Goal: Task Accomplishment & Management: Manage account settings

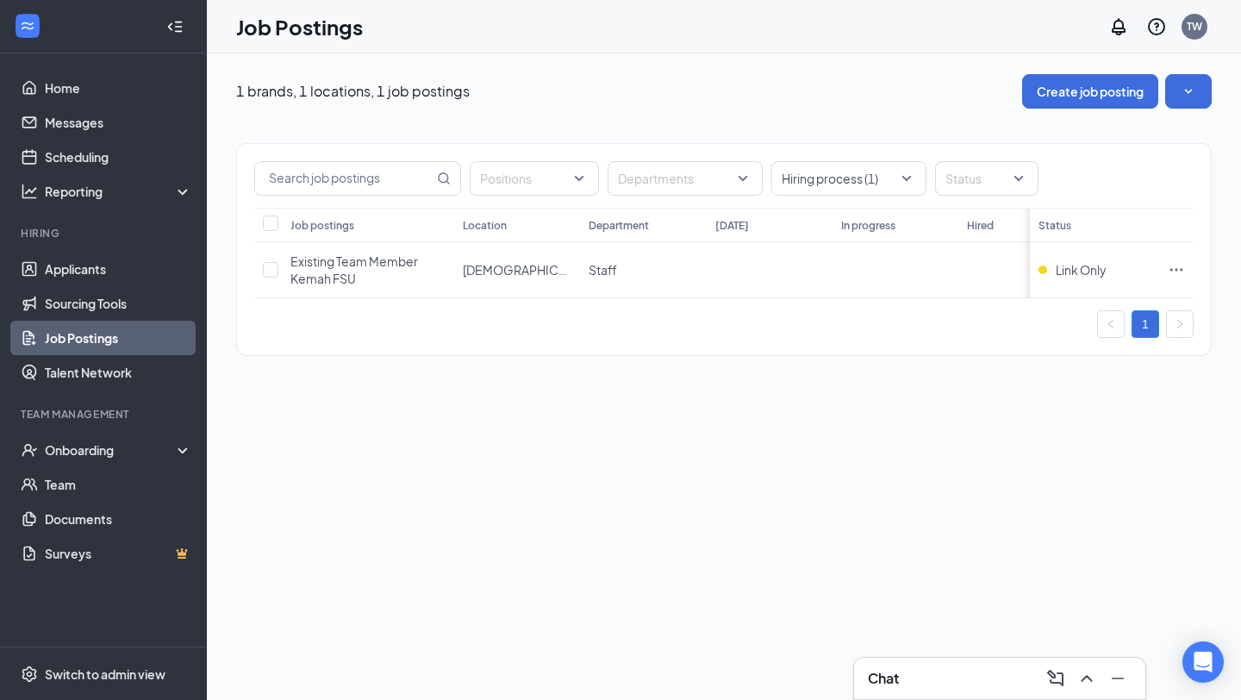
click at [99, 344] on link "Job Postings" at bounding box center [118, 338] width 147 height 34
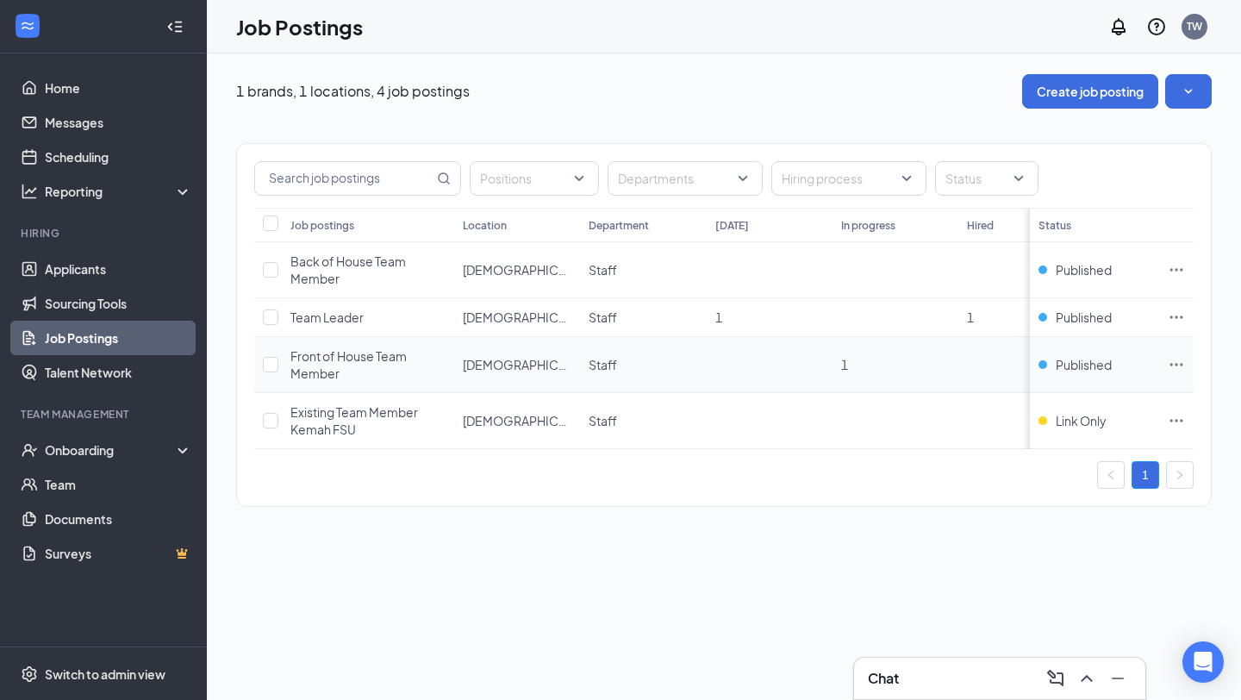
click at [1172, 364] on icon "Ellipses" at bounding box center [1177, 364] width 13 height 3
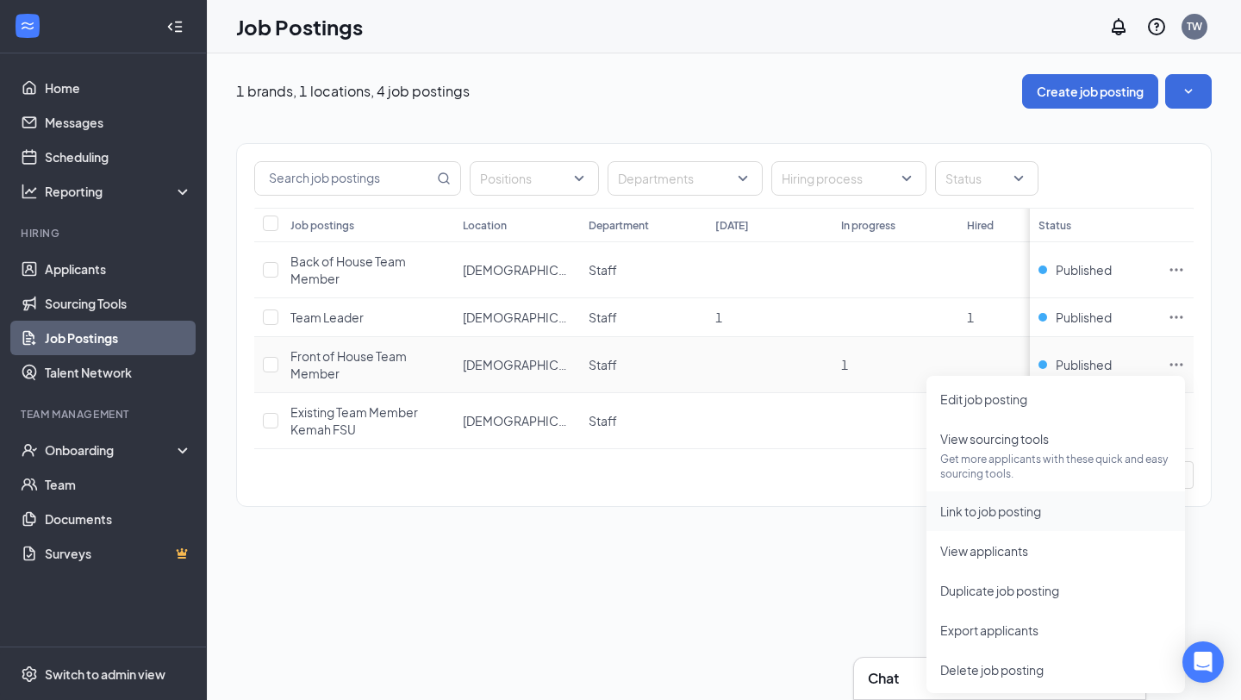
click at [980, 505] on span "Link to job posting" at bounding box center [991, 511] width 101 height 16
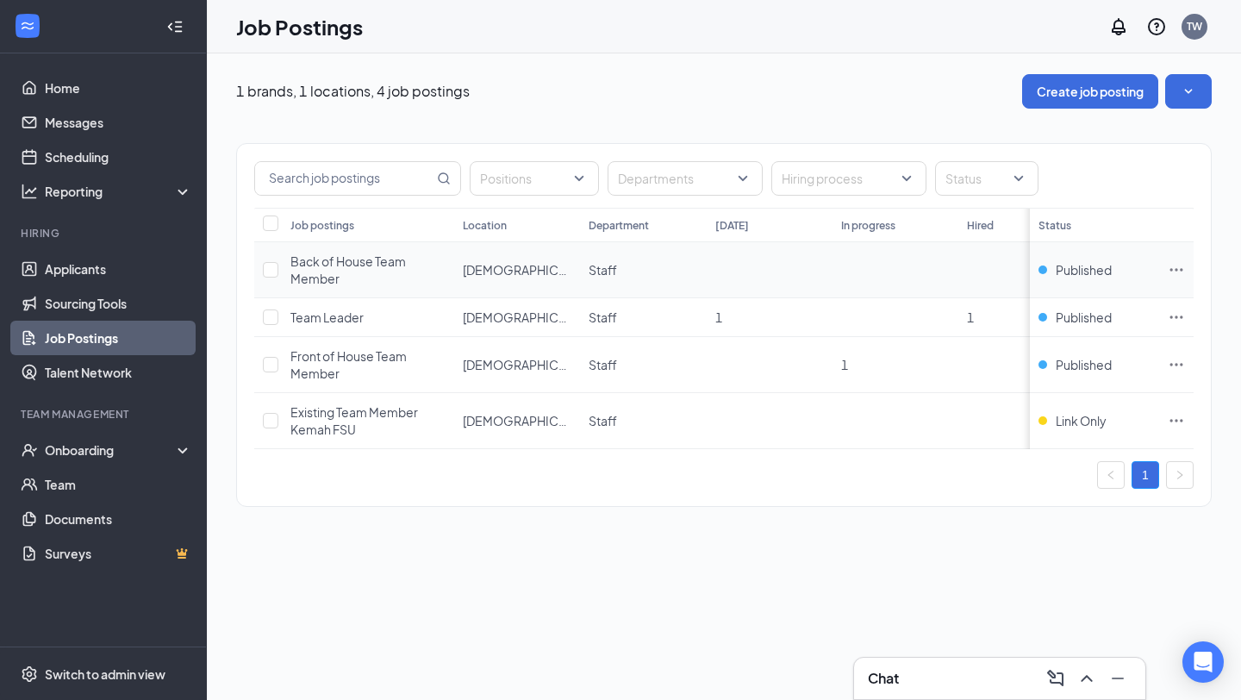
click at [1180, 272] on icon "Ellipses" at bounding box center [1176, 269] width 17 height 17
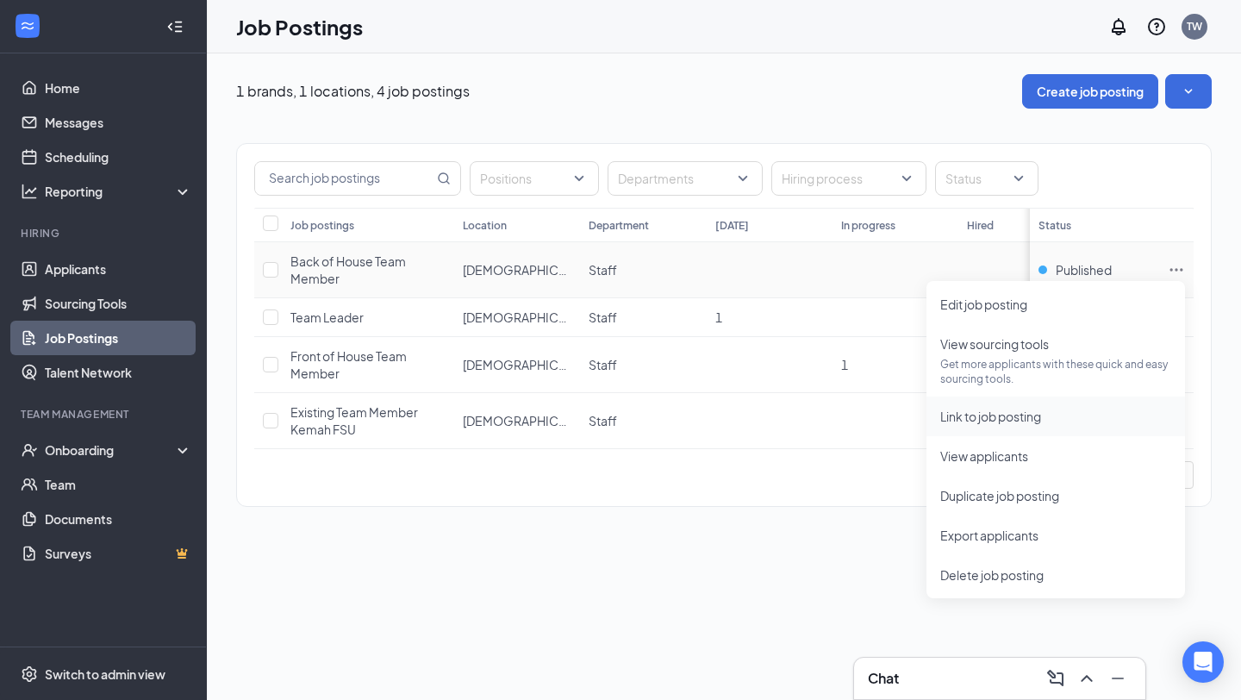
click at [1030, 421] on span "Link to job posting" at bounding box center [991, 417] width 101 height 16
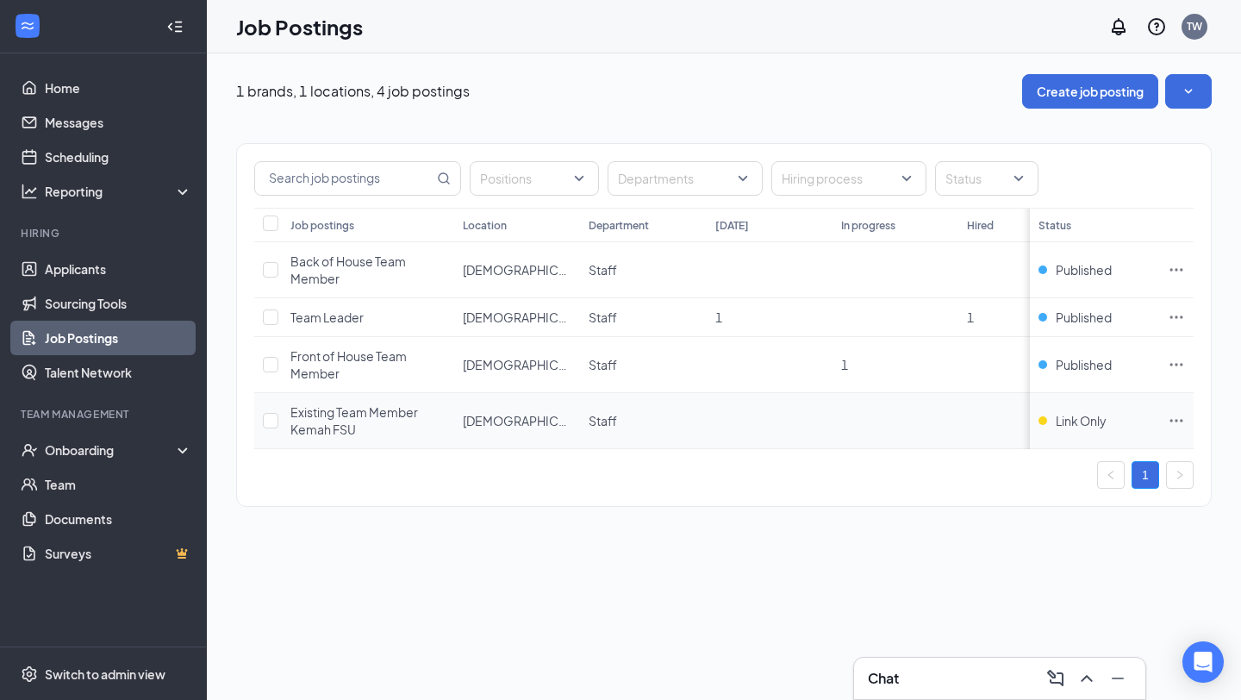
click at [1179, 420] on icon "Ellipses" at bounding box center [1176, 420] width 17 height 17
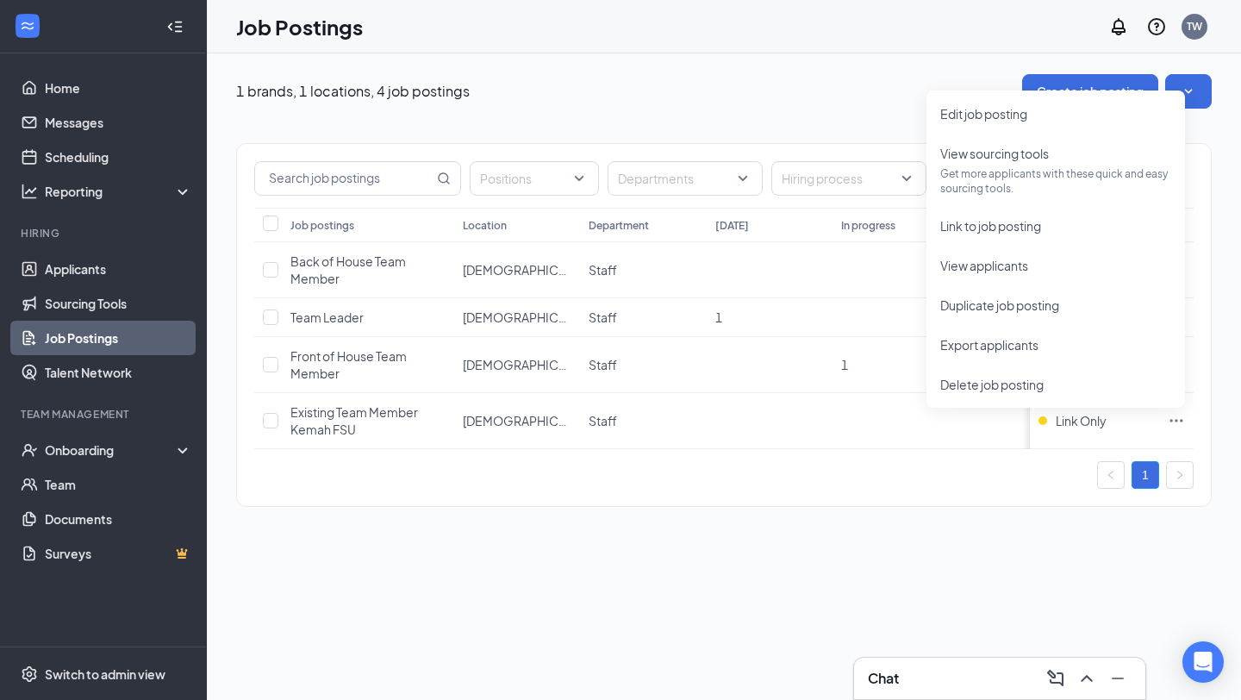
click at [701, 585] on div "1 brands, 1 locations, 4 job postings Create job posting Positions Departments …" at bounding box center [724, 376] width 1035 height 647
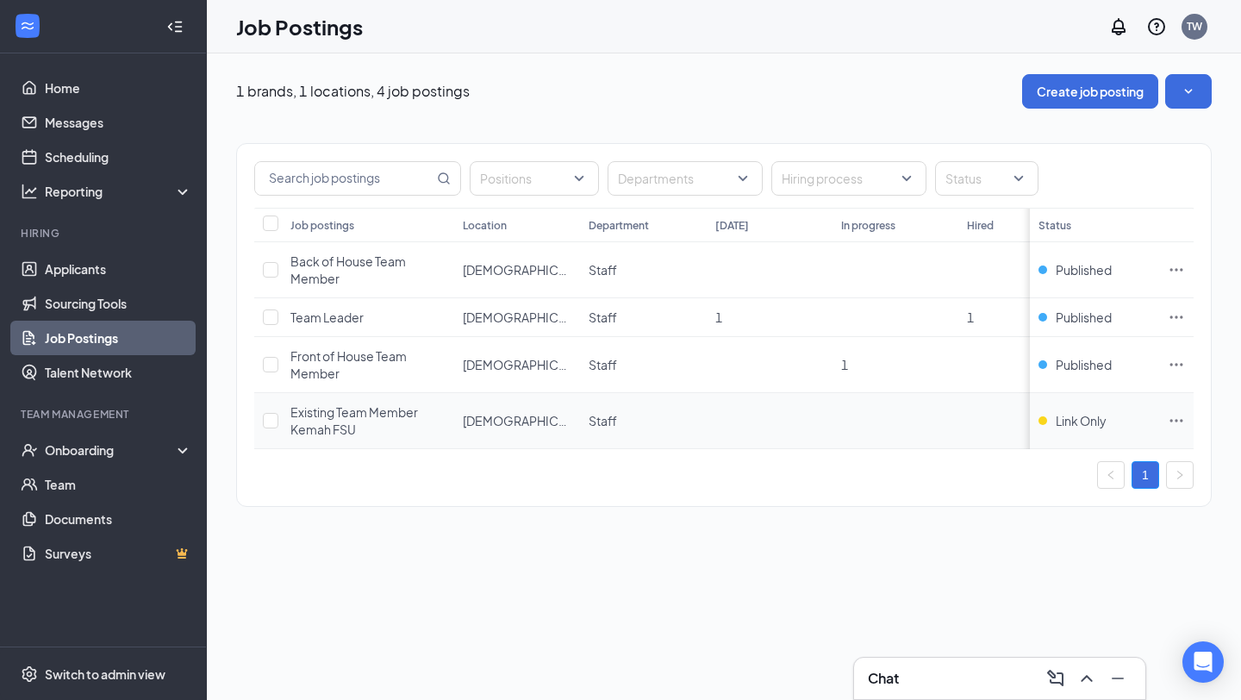
click at [341, 427] on span "Existing Team Member Kemah FSU" at bounding box center [355, 420] width 128 height 33
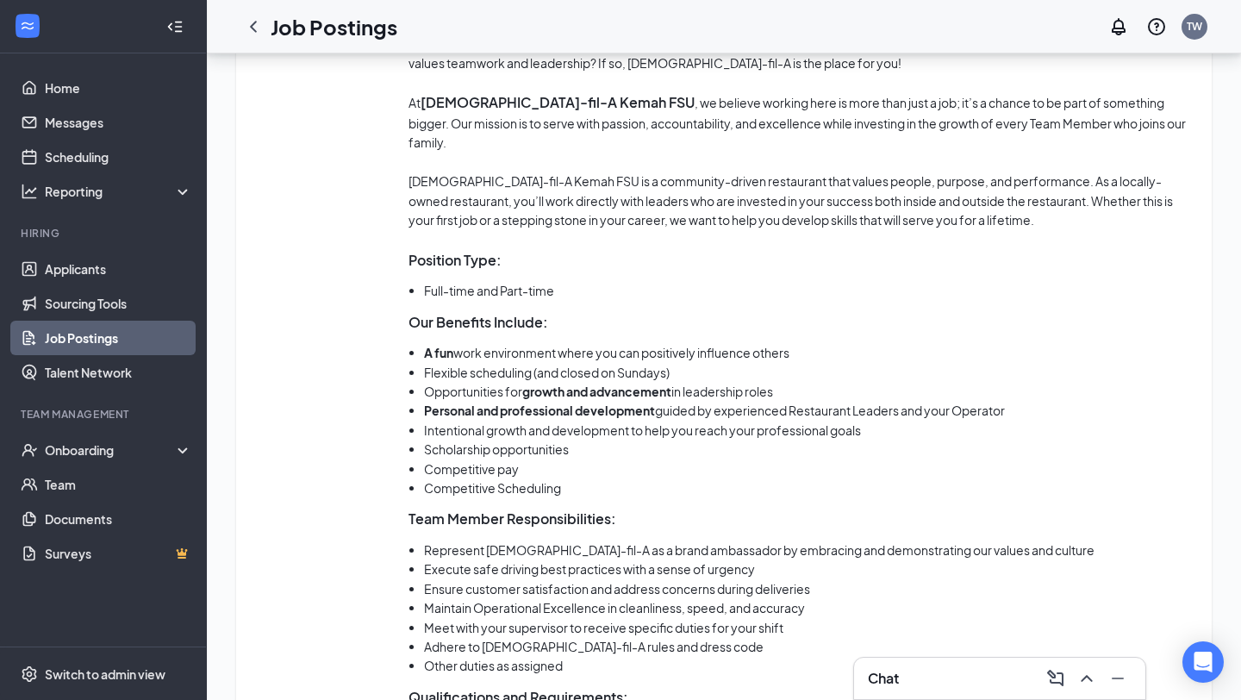
scroll to position [1077, 0]
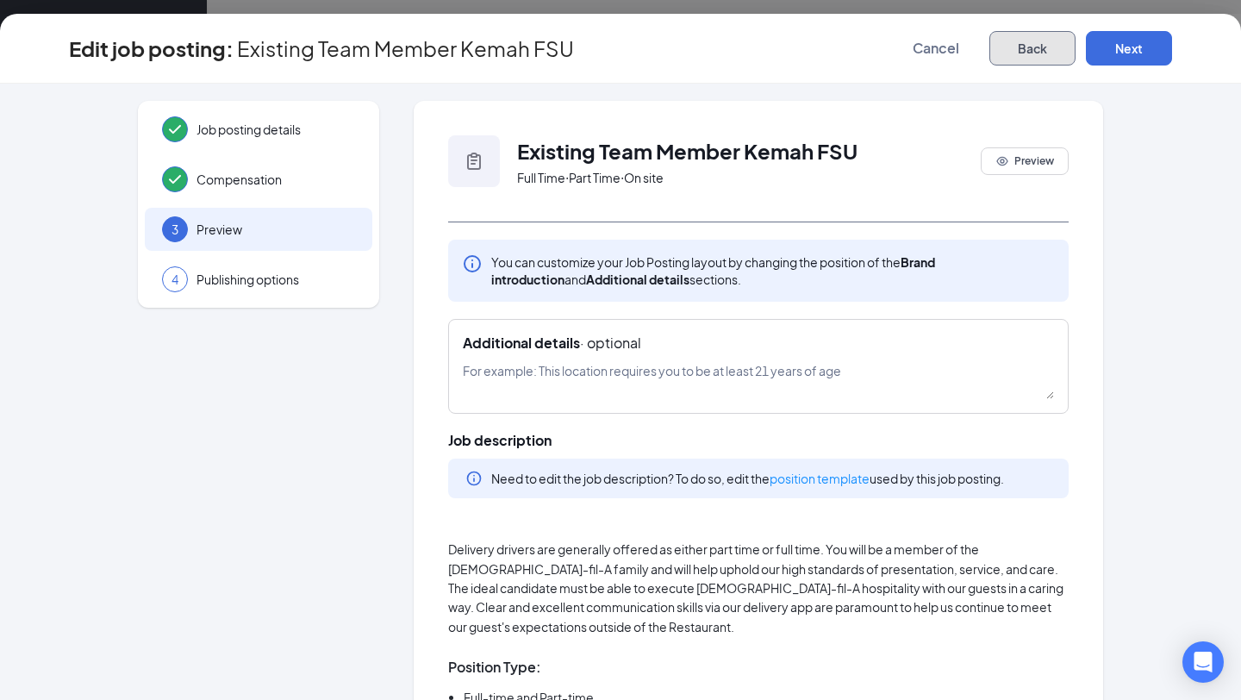
click at [1048, 59] on button "Back" at bounding box center [1033, 48] width 86 height 34
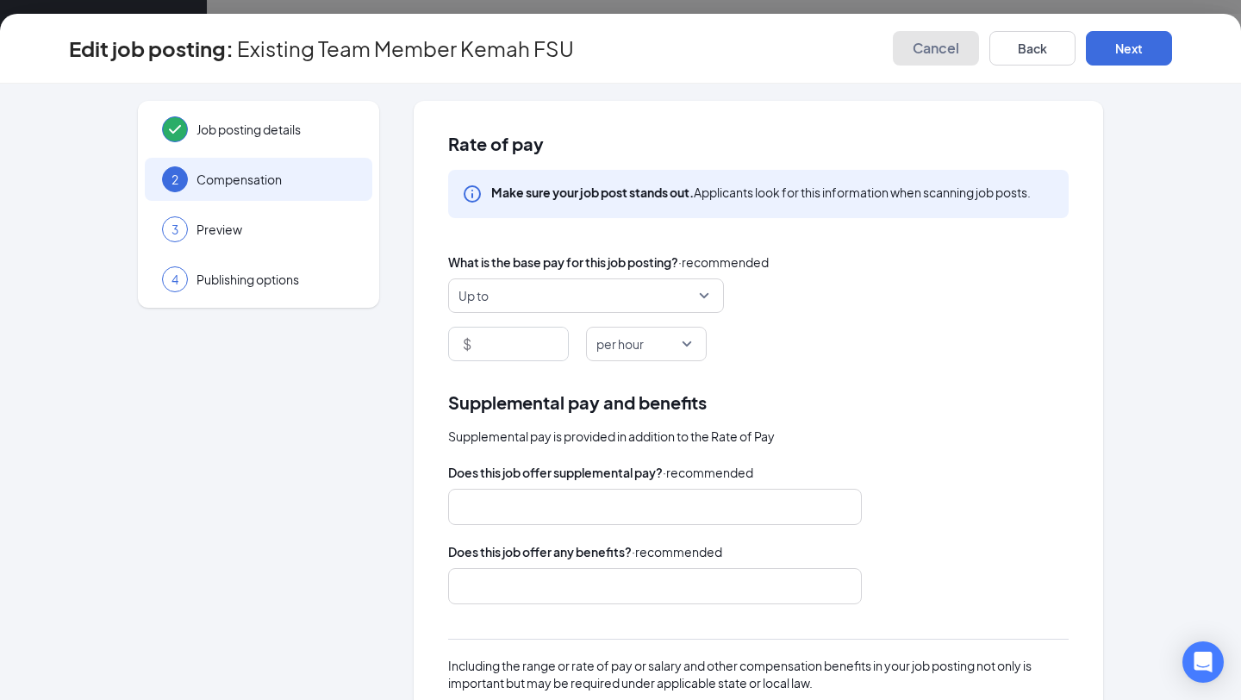
click at [952, 48] on span "Cancel" at bounding box center [936, 48] width 47 height 17
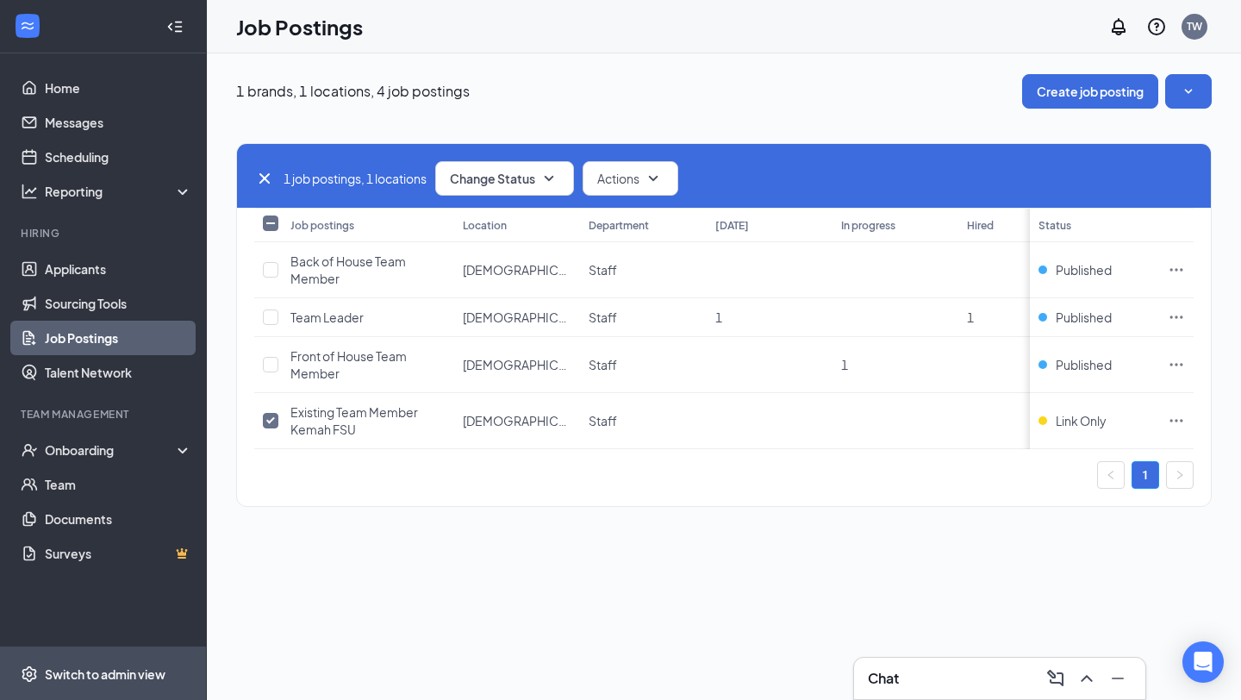
click at [81, 676] on div "Switch to admin view" at bounding box center [105, 674] width 121 height 17
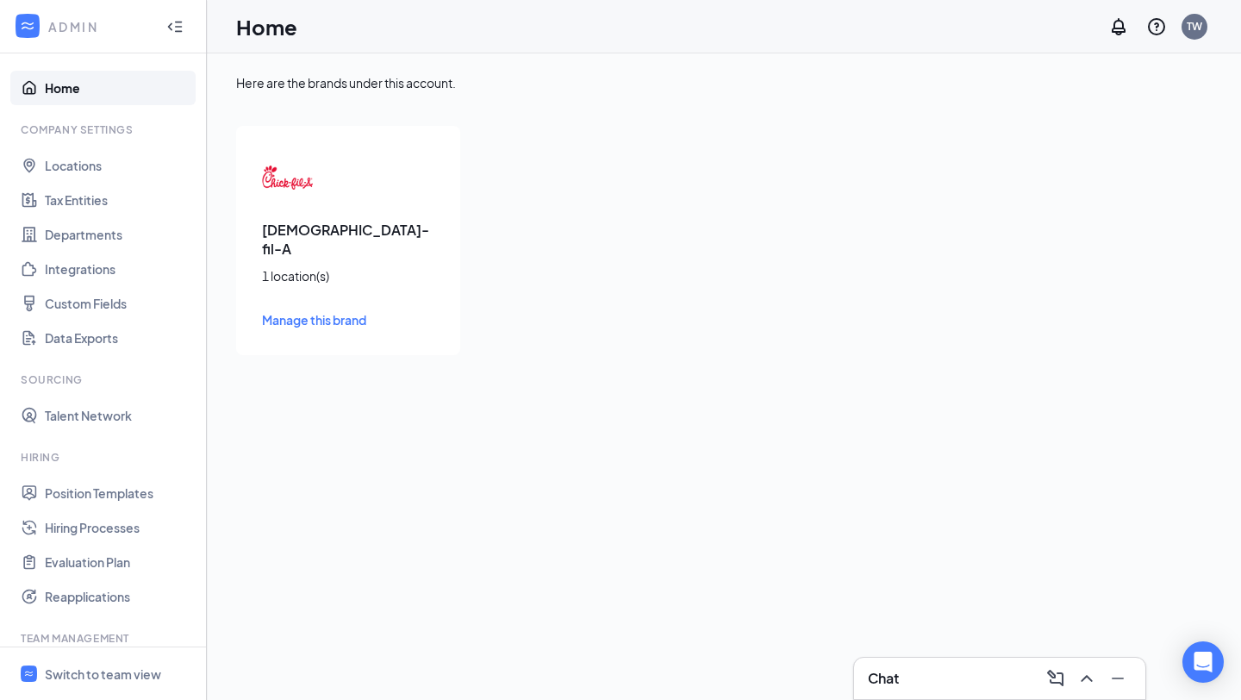
click at [322, 241] on div "Chick-fil-A 1 location(s) Manage this brand" at bounding box center [348, 240] width 224 height 229
click at [310, 313] on div "Chick-fil-A 1 location(s) Manage this brand" at bounding box center [348, 240] width 224 height 229
click at [311, 312] on span "Manage this brand" at bounding box center [314, 320] width 104 height 16
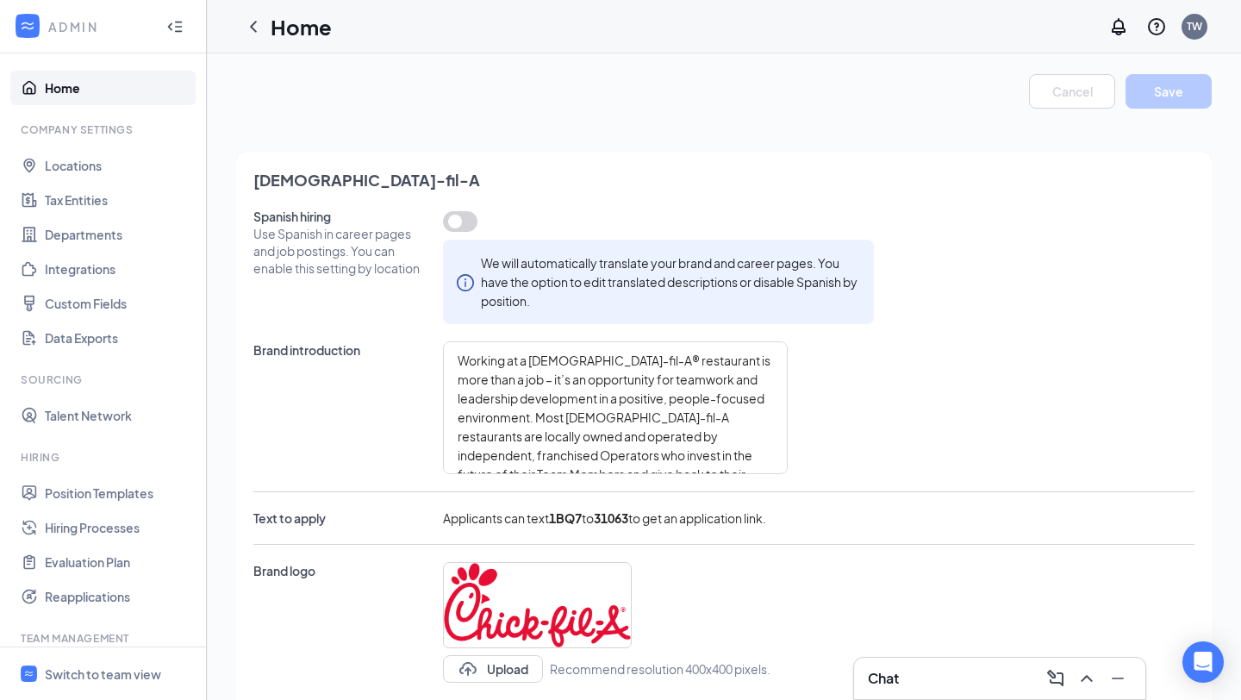
click at [172, 22] on icon "Collapse" at bounding box center [174, 26] width 17 height 17
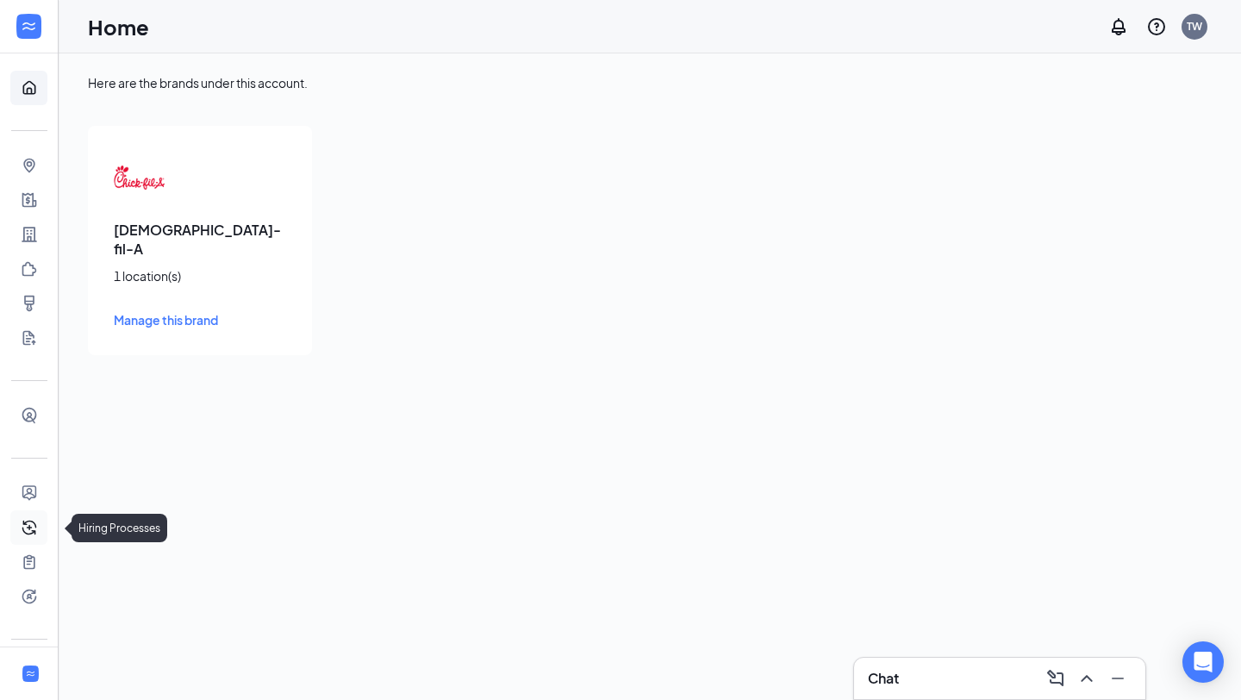
click at [45, 534] on link "Hiring Processes" at bounding box center [53, 527] width 17 height 34
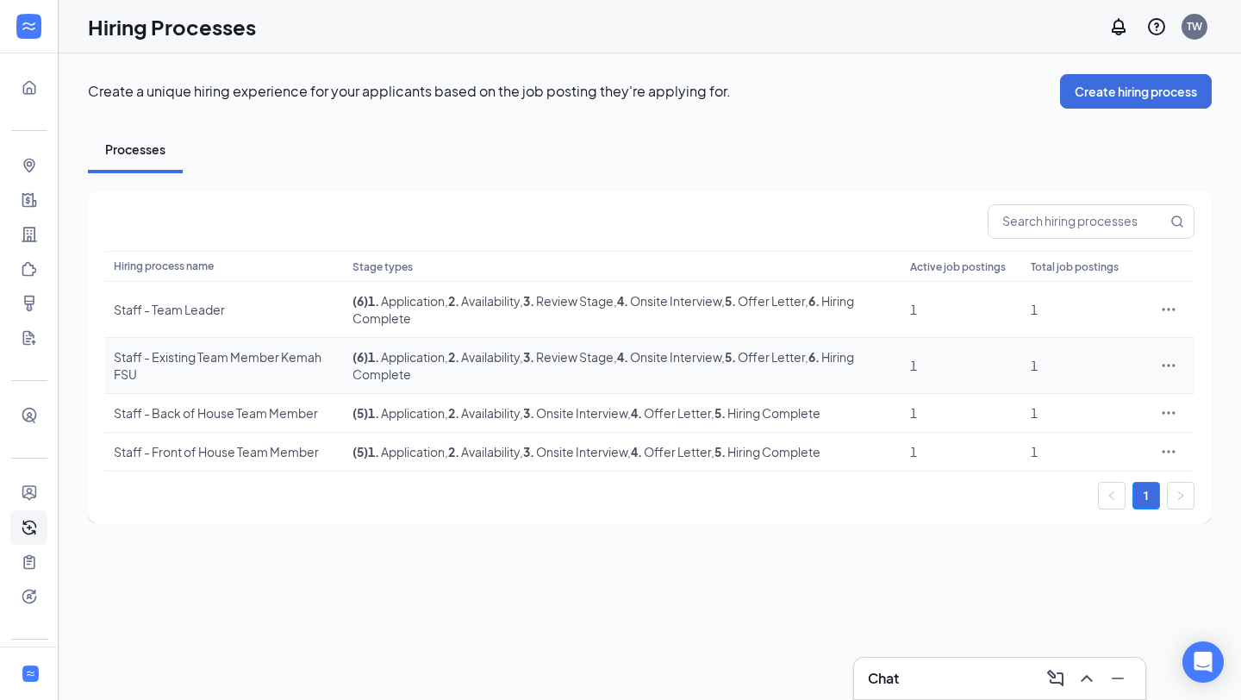
click at [751, 374] on td "( 6 ) 1 . Application , 2 . Availability , 3 . Review Stage , 4 . Onsite Interv…" at bounding box center [623, 366] width 558 height 56
click at [678, 358] on span ", 4 . Onsite Interview" at bounding box center [668, 357] width 108 height 16
click at [1171, 360] on icon "Ellipses" at bounding box center [1168, 365] width 17 height 17
click at [1155, 403] on span "Edit" at bounding box center [1090, 400] width 148 height 19
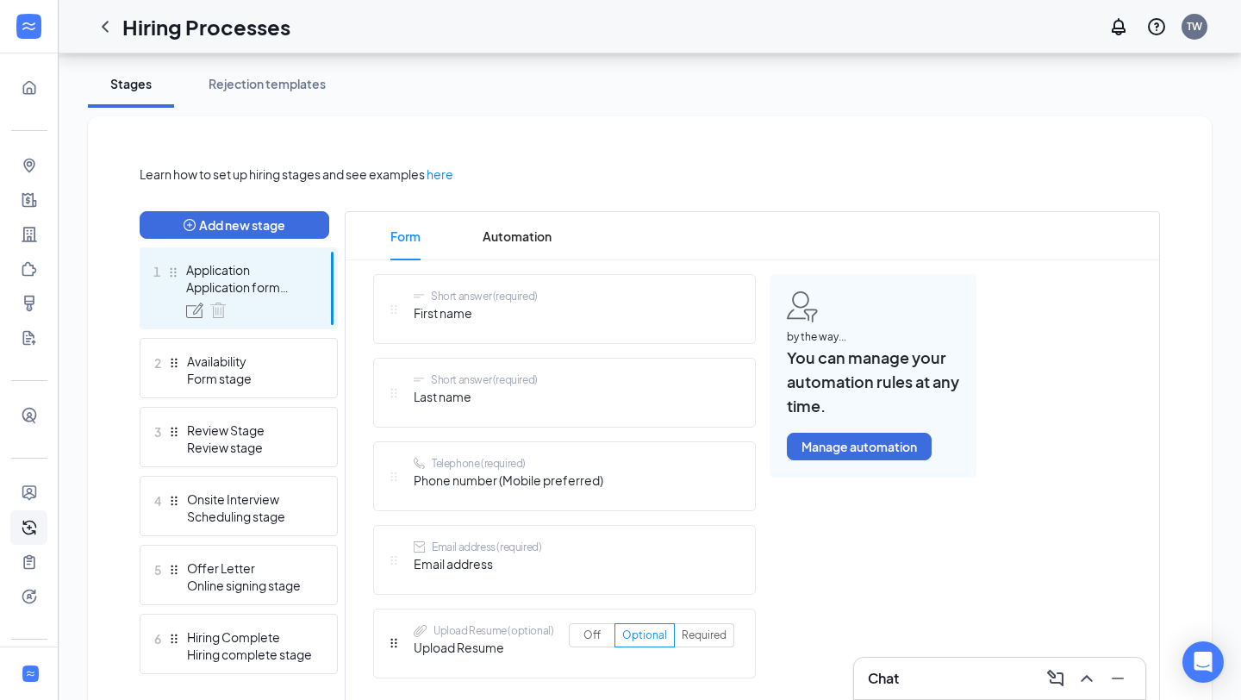
scroll to position [310, 0]
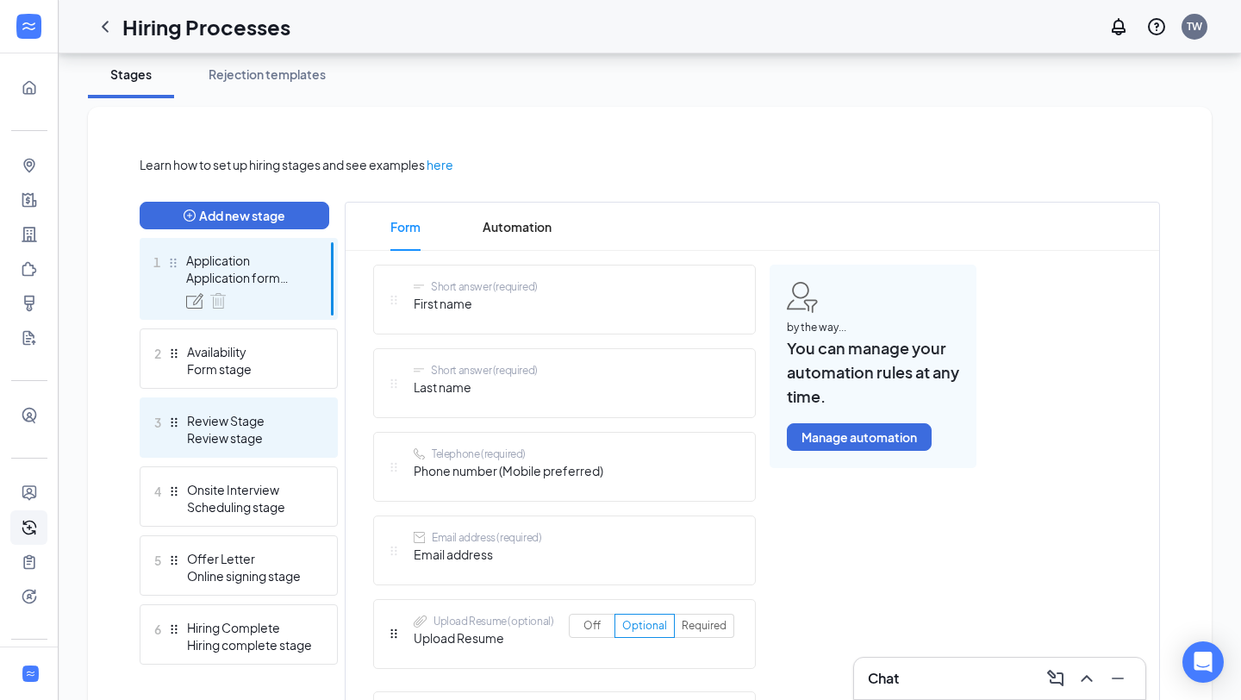
click at [158, 428] on span "3" at bounding box center [157, 422] width 7 height 21
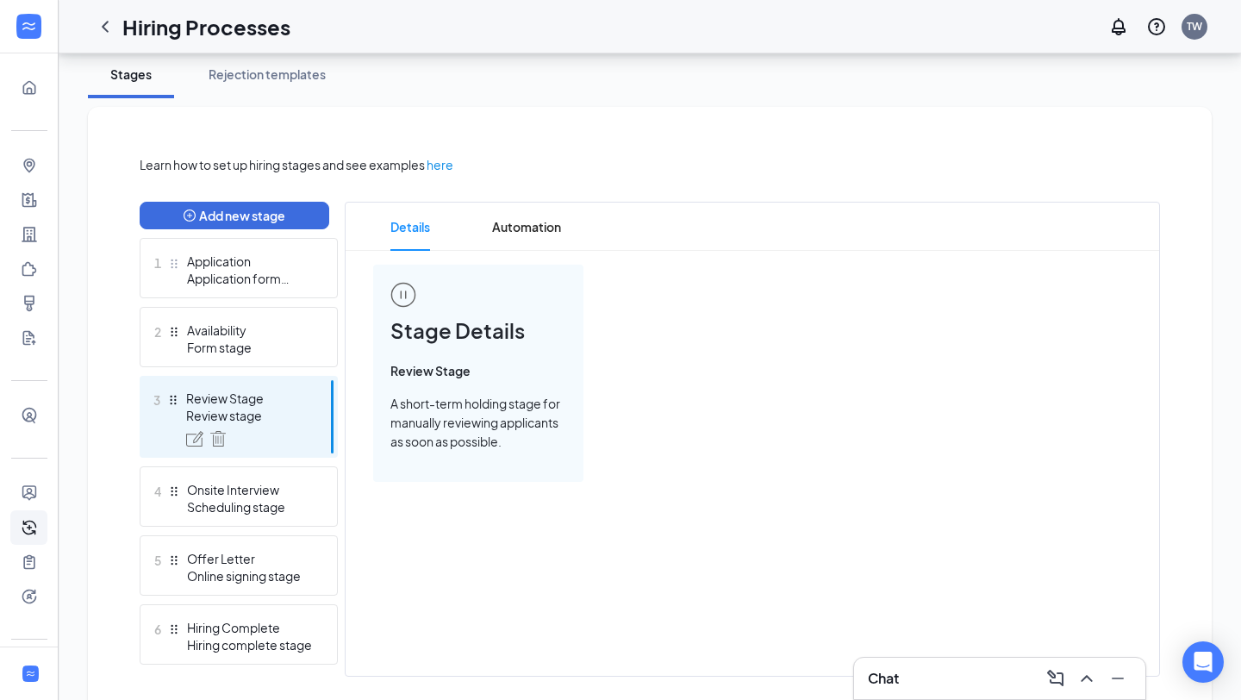
click at [222, 429] on div "Review Stage Review stage" at bounding box center [249, 418] width 126 height 57
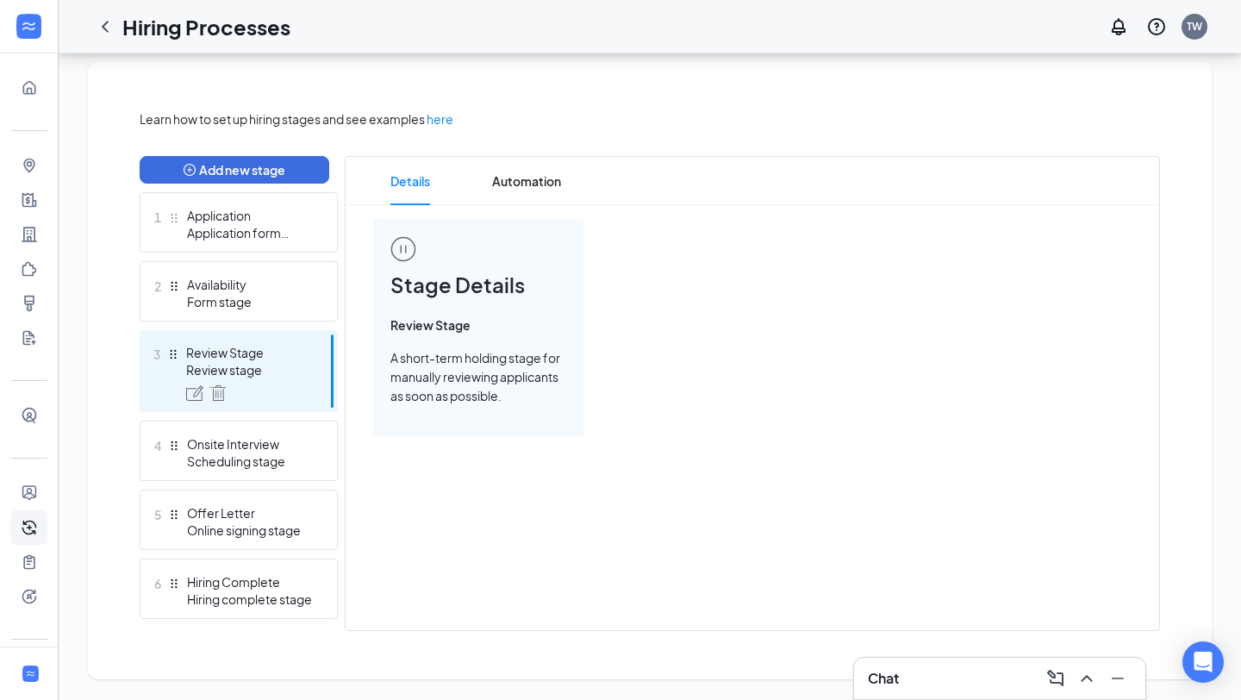
click at [227, 387] on div at bounding box center [249, 393] width 126 height 16
click at [216, 388] on img at bounding box center [218, 393] width 16 height 16
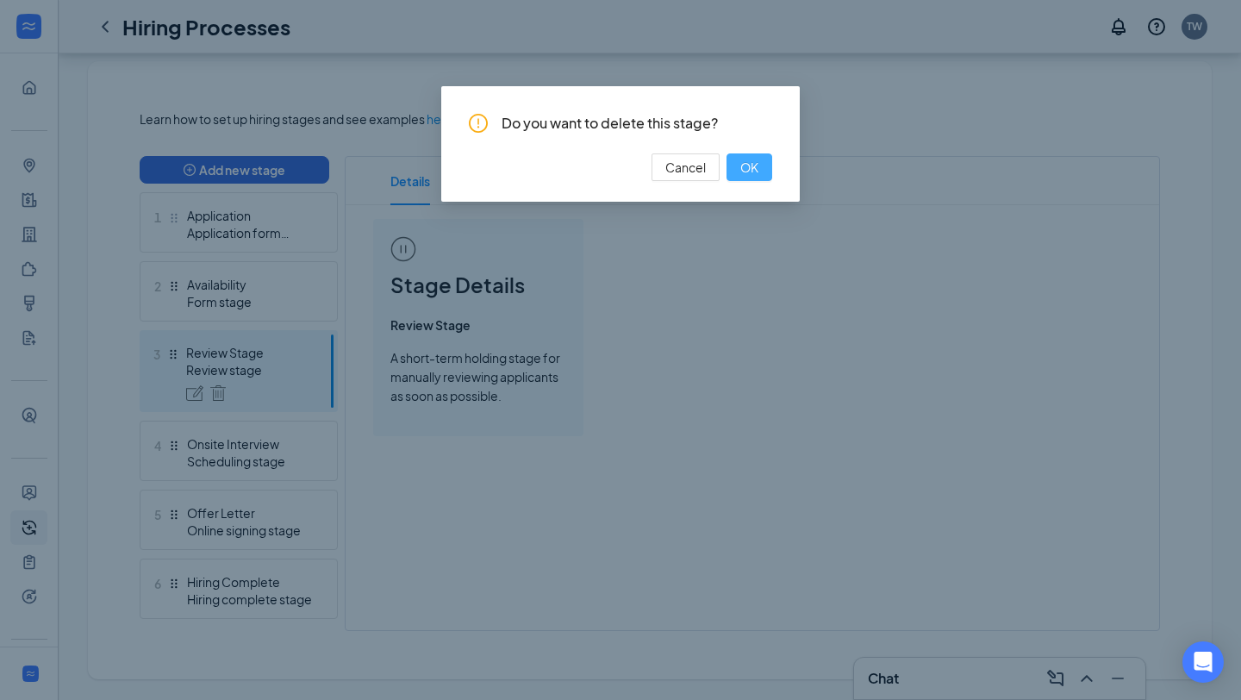
click at [749, 164] on span "OK" at bounding box center [750, 167] width 18 height 19
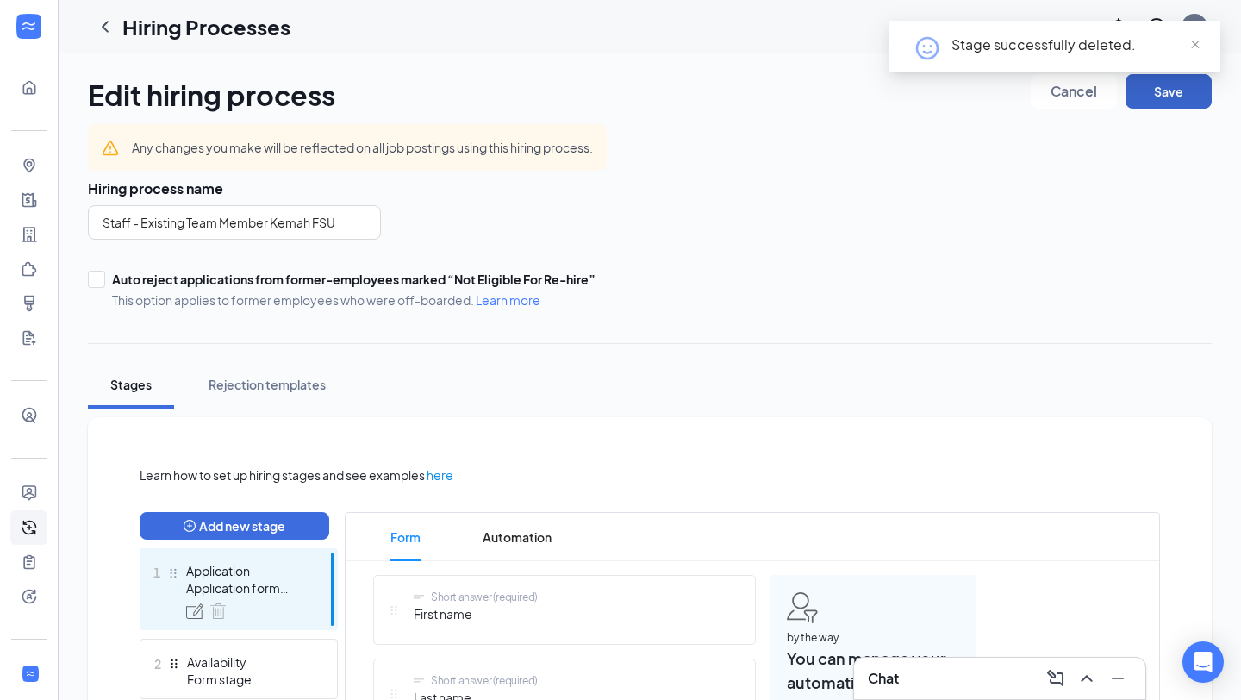
click at [1167, 91] on button "Save" at bounding box center [1169, 91] width 86 height 34
